Goal: Find specific page/section: Find specific page/section

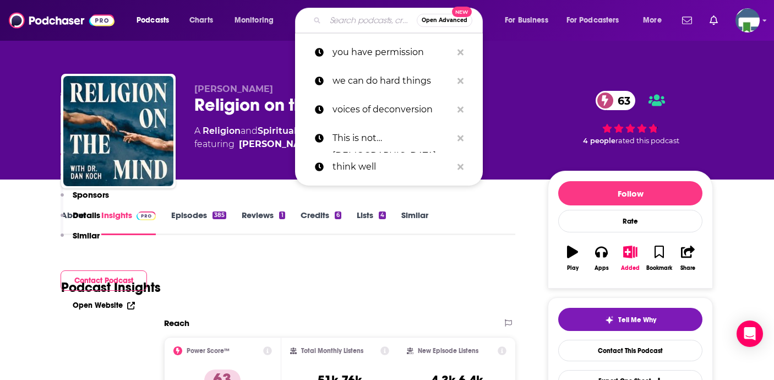
scroll to position [826, 0]
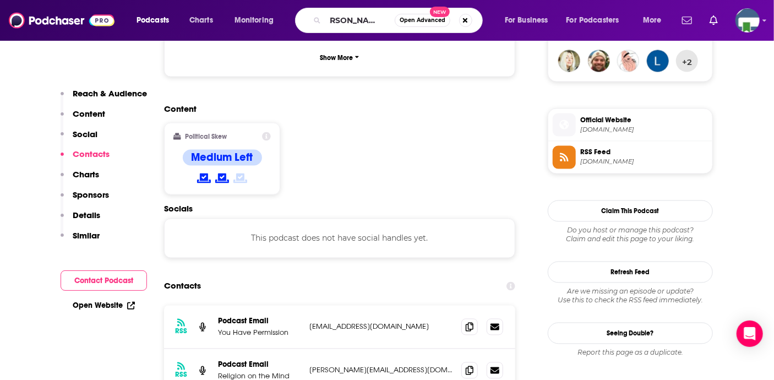
type input "[PERSON_NAME]'s Bookstagram"
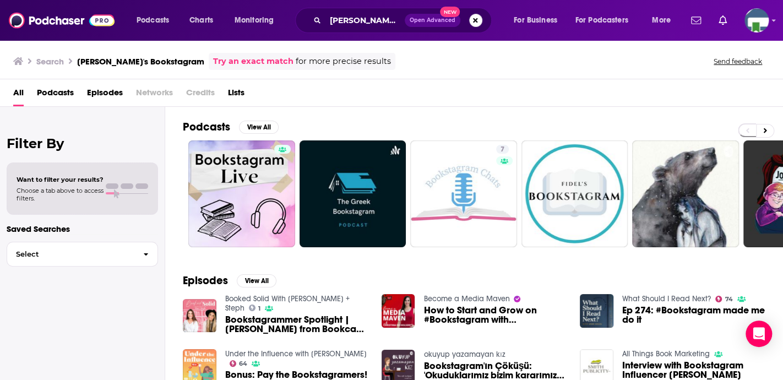
click at [475, 20] on button "Search podcasts, credits, & more..." at bounding box center [475, 20] width 13 height 13
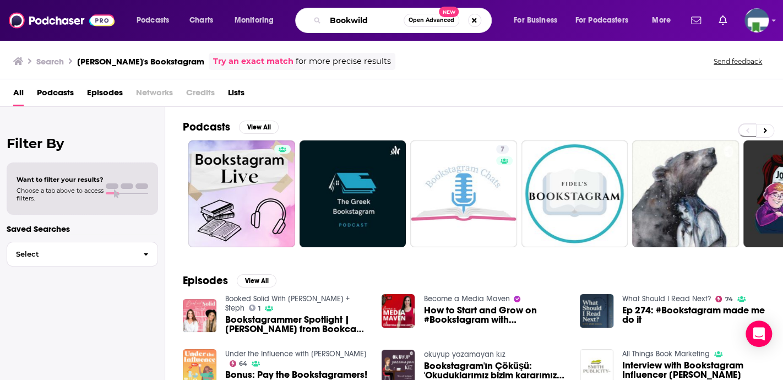
type input "Bookwild"
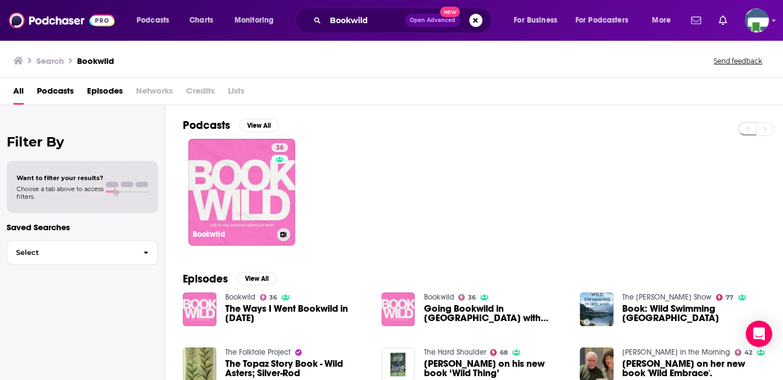
click at [237, 219] on link "36 Bookwild" at bounding box center [241, 192] width 107 height 107
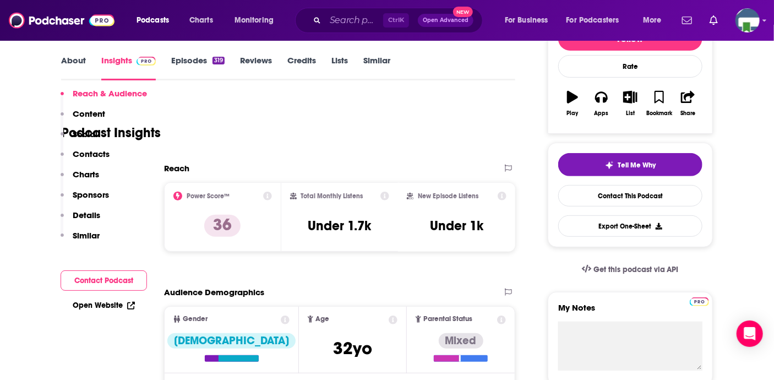
scroll to position [661, 0]
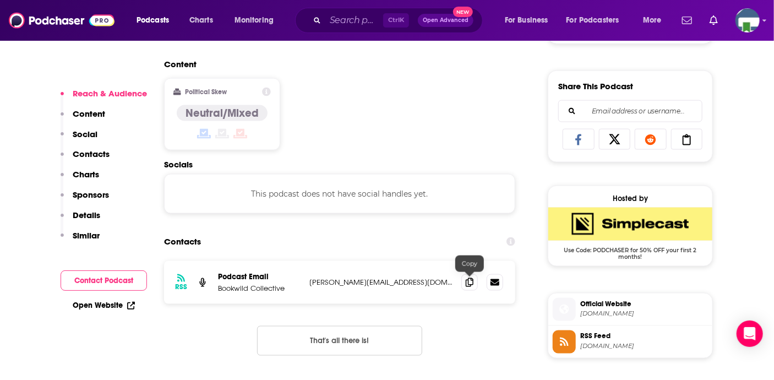
click at [469, 280] on icon at bounding box center [470, 282] width 8 height 9
click at [342, 14] on input "Search podcasts, credits, & more..." at bounding box center [355, 21] width 58 height 18
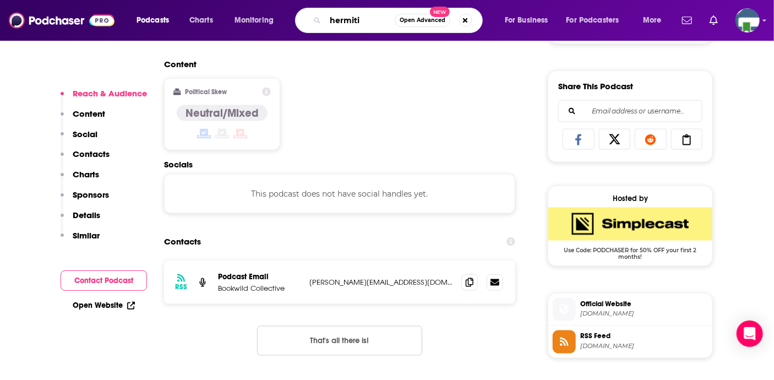
type input "hermitix"
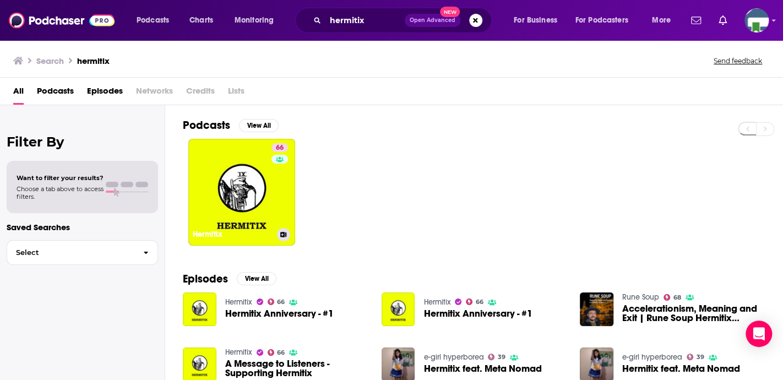
click at [267, 194] on link "66 Hermitix" at bounding box center [241, 192] width 107 height 107
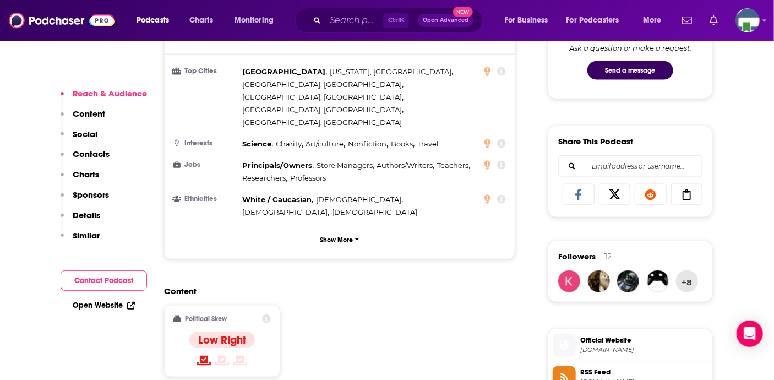
scroll to position [881, 0]
